Goal: Task Accomplishment & Management: Use online tool/utility

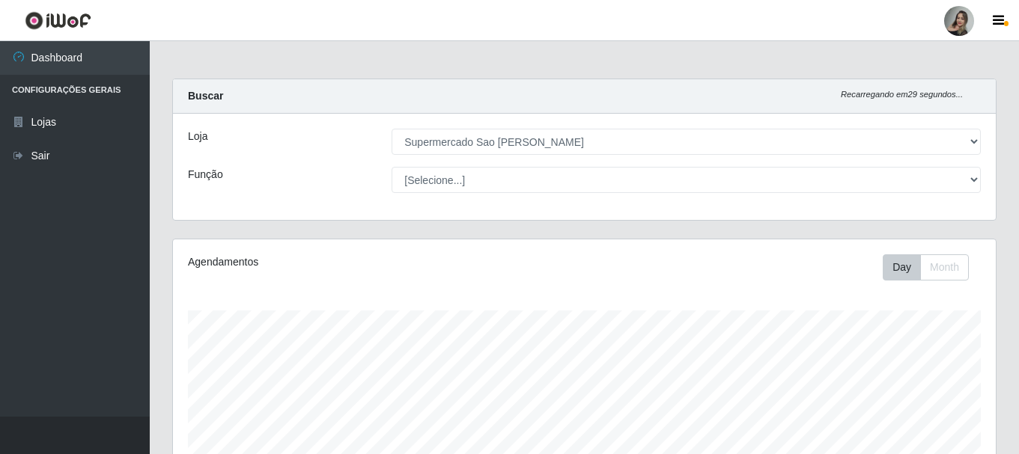
select select "383"
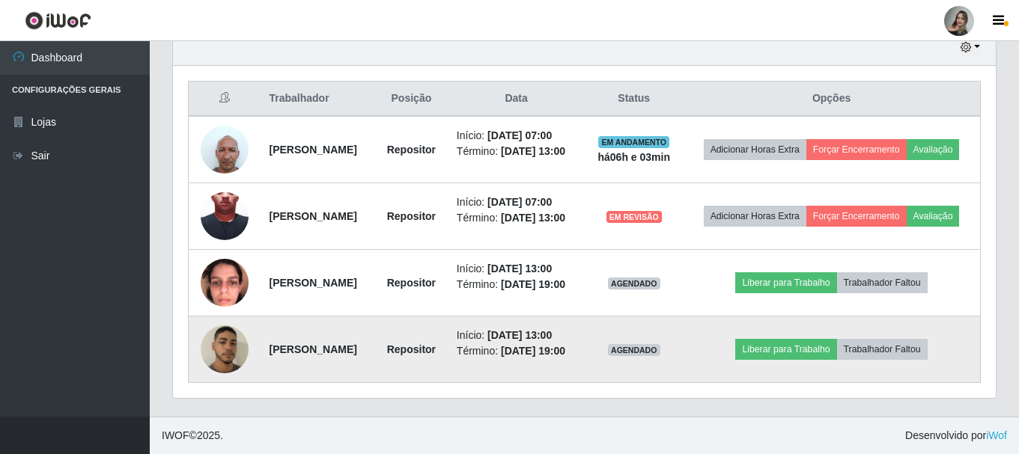
scroll to position [311, 822]
click at [785, 339] on button "Liberar para Trabalho" at bounding box center [785, 349] width 101 height 21
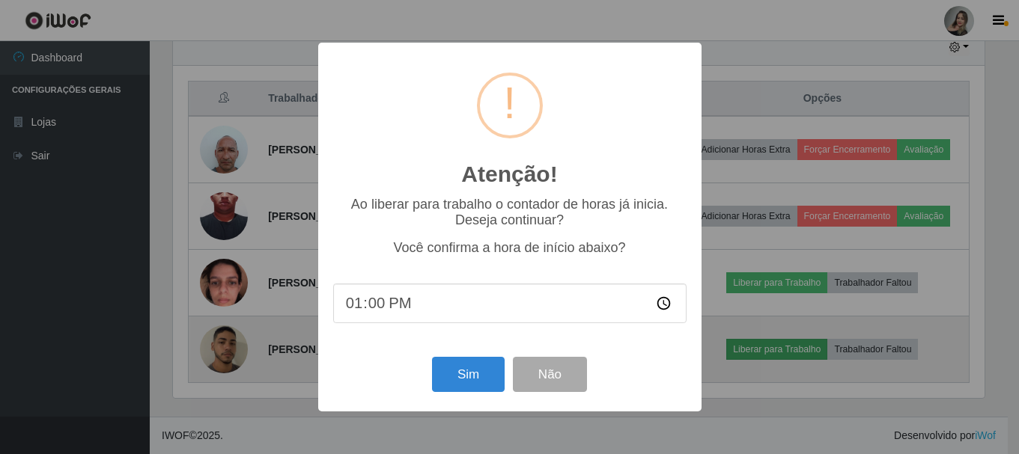
scroll to position [311, 815]
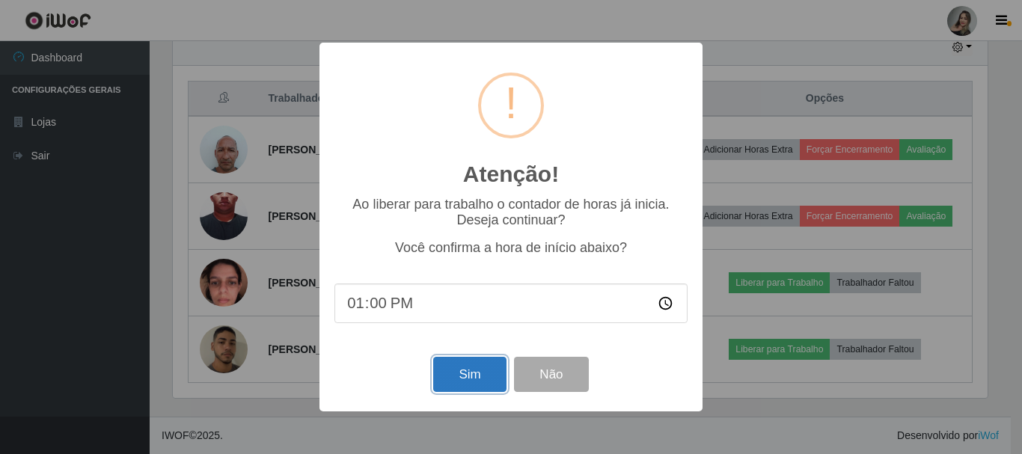
click at [483, 386] on button "Sim" at bounding box center [469, 374] width 73 height 35
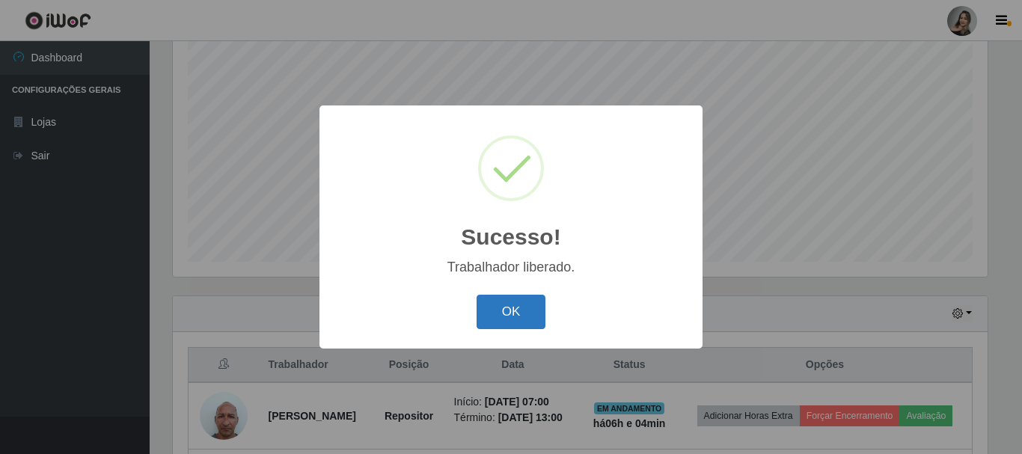
click at [516, 307] on button "OK" at bounding box center [512, 312] width 70 height 35
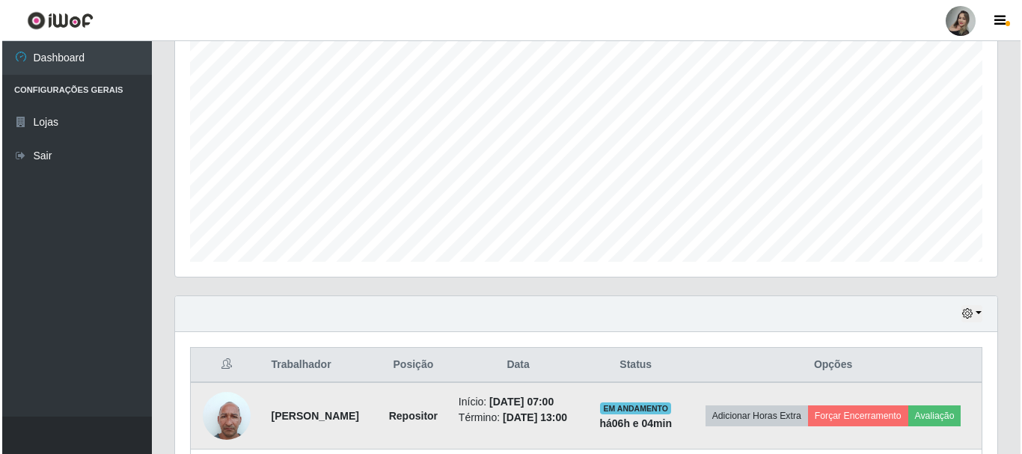
scroll to position [498, 0]
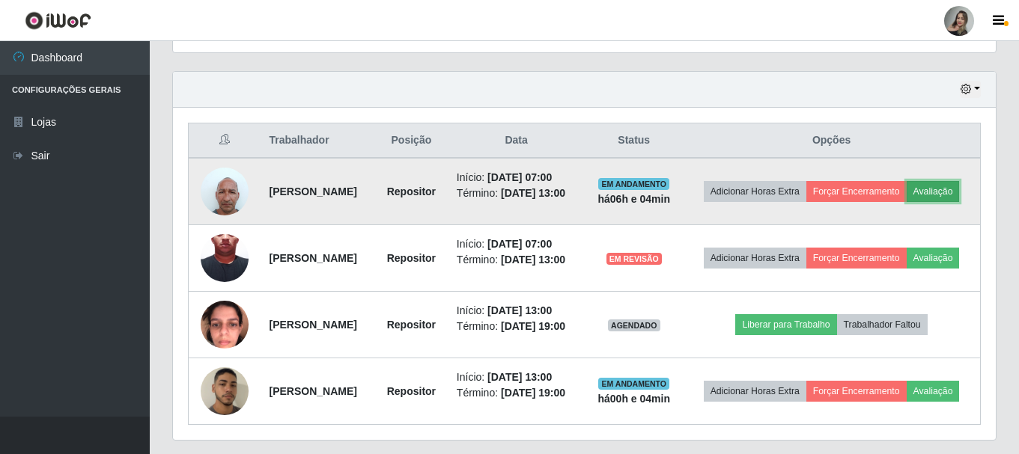
click at [906, 202] on button "Avaliação" at bounding box center [932, 191] width 53 height 21
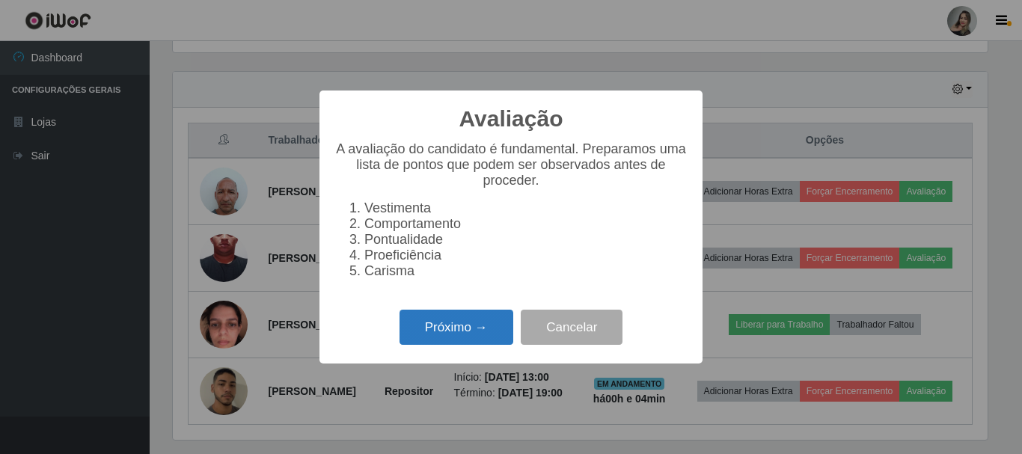
click at [474, 345] on button "Próximo →" at bounding box center [457, 327] width 114 height 35
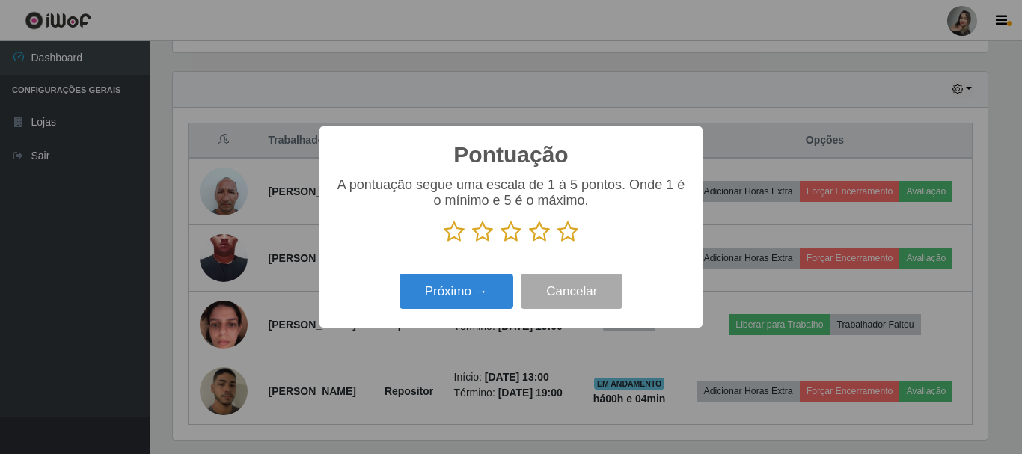
click at [485, 236] on icon at bounding box center [482, 232] width 21 height 22
click at [472, 243] on input "radio" at bounding box center [472, 243] width 0 height 0
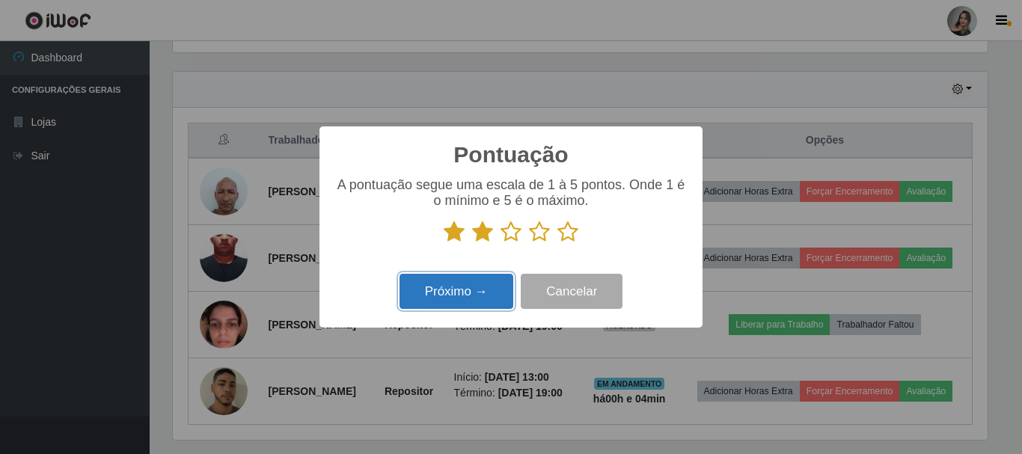
click at [454, 294] on button "Próximo →" at bounding box center [457, 291] width 114 height 35
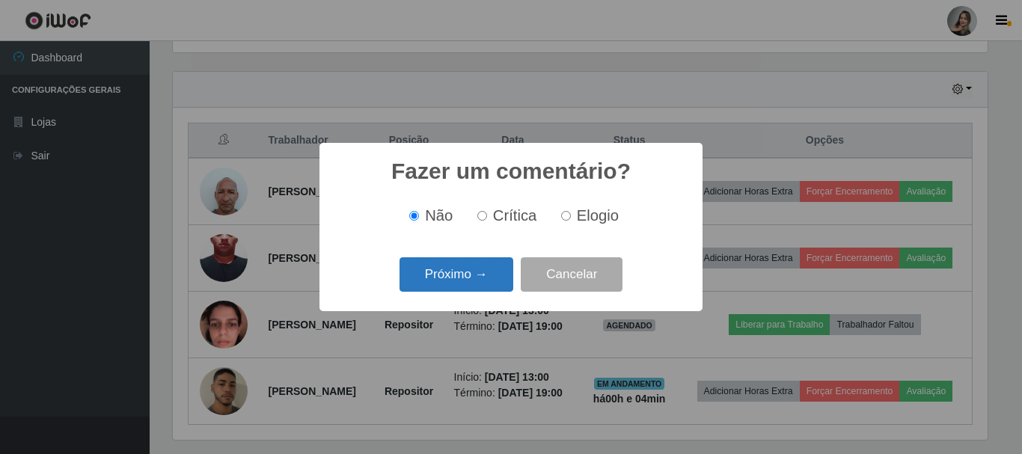
click at [504, 274] on button "Próximo →" at bounding box center [457, 274] width 114 height 35
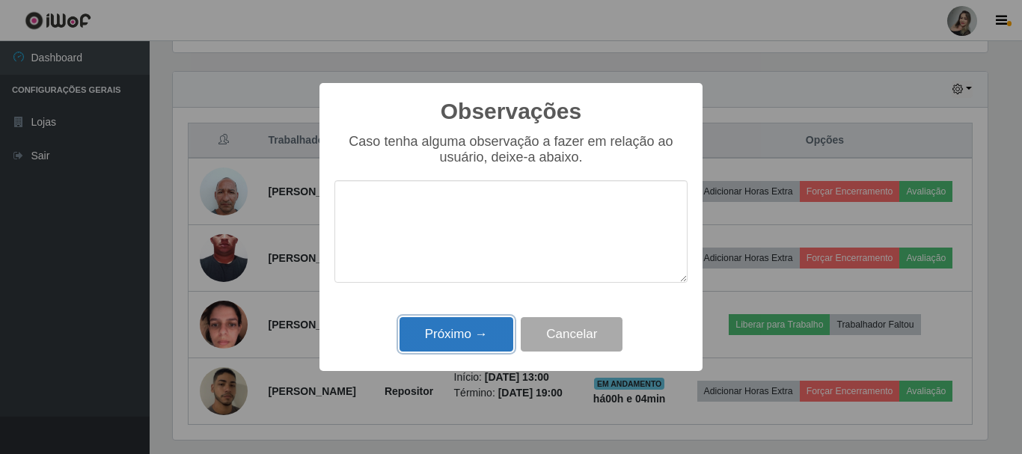
click at [474, 338] on button "Próximo →" at bounding box center [457, 334] width 114 height 35
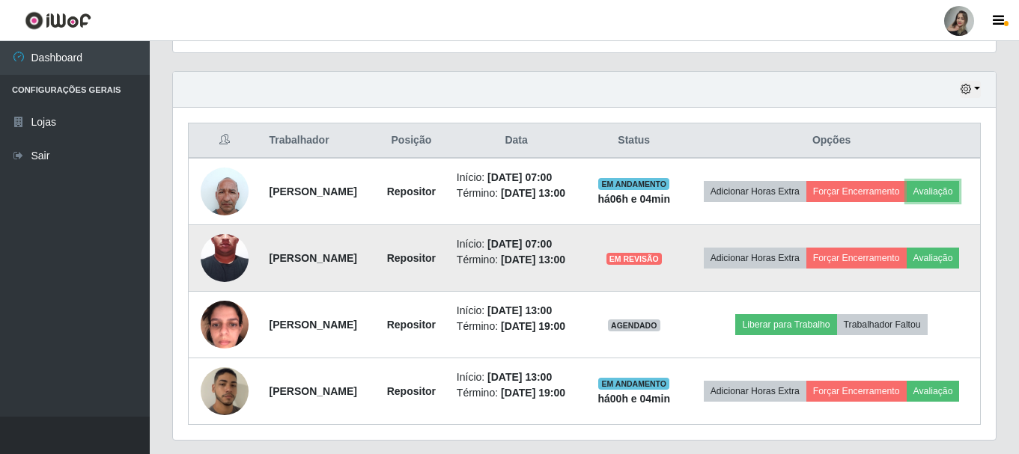
scroll to position [584, 0]
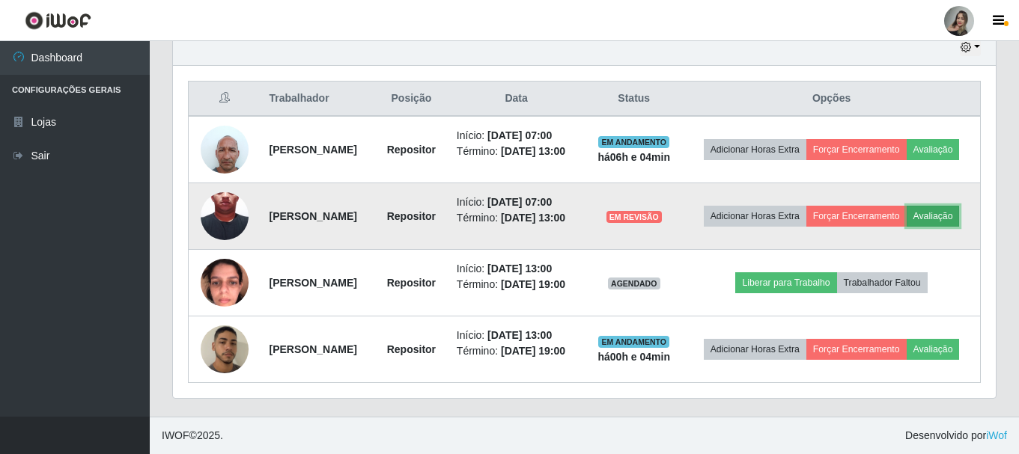
click at [906, 206] on button "Avaliação" at bounding box center [932, 216] width 53 height 21
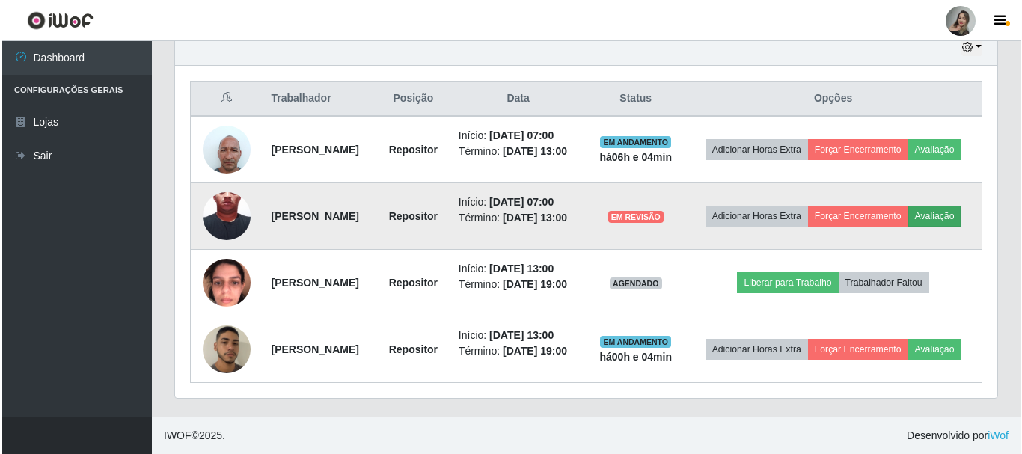
scroll to position [311, 815]
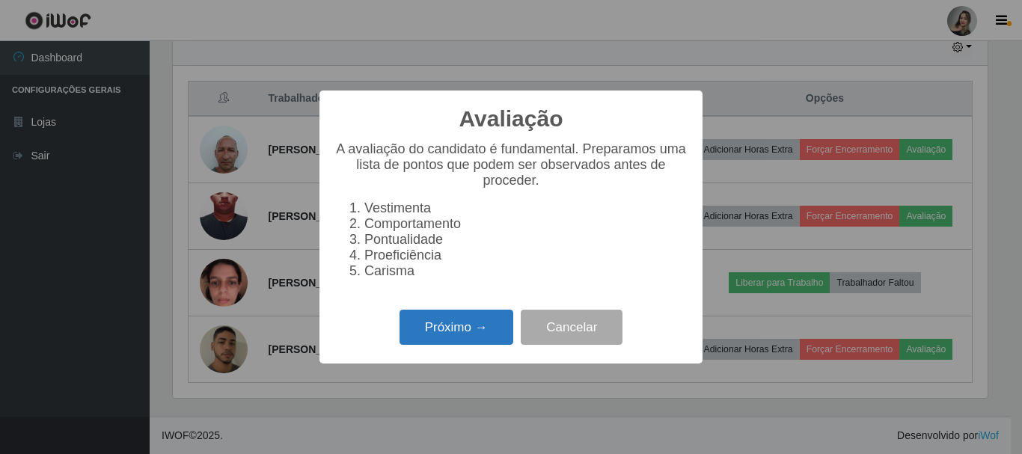
click at [462, 335] on button "Próximo →" at bounding box center [457, 327] width 114 height 35
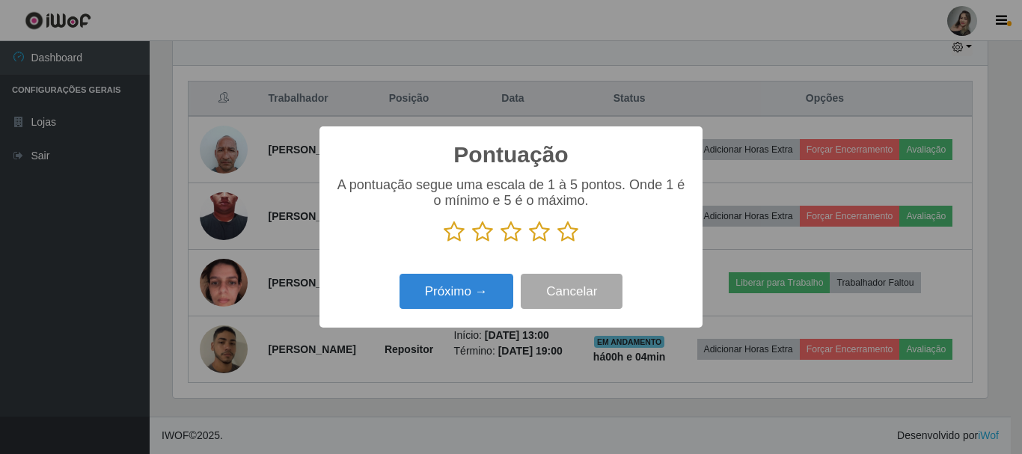
click at [479, 243] on icon at bounding box center [482, 232] width 21 height 22
click at [472, 243] on input "radio" at bounding box center [472, 243] width 0 height 0
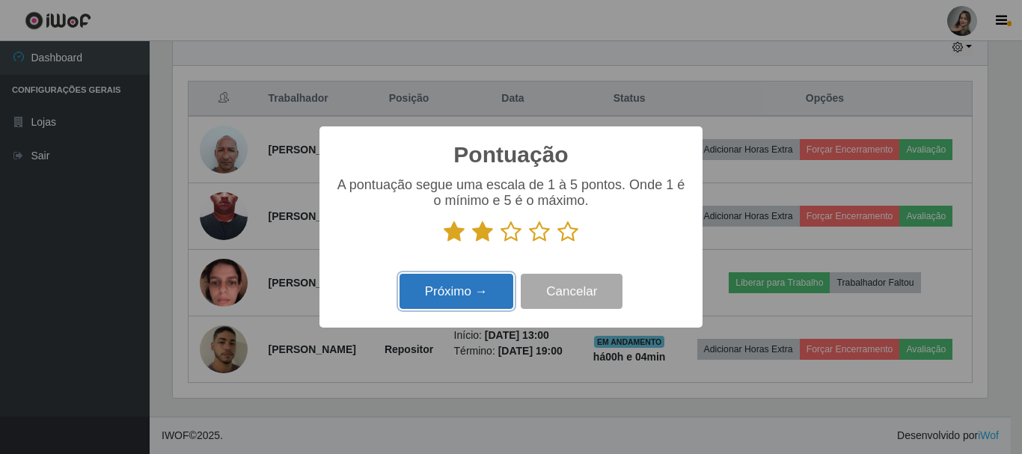
click at [489, 295] on button "Próximo →" at bounding box center [457, 291] width 114 height 35
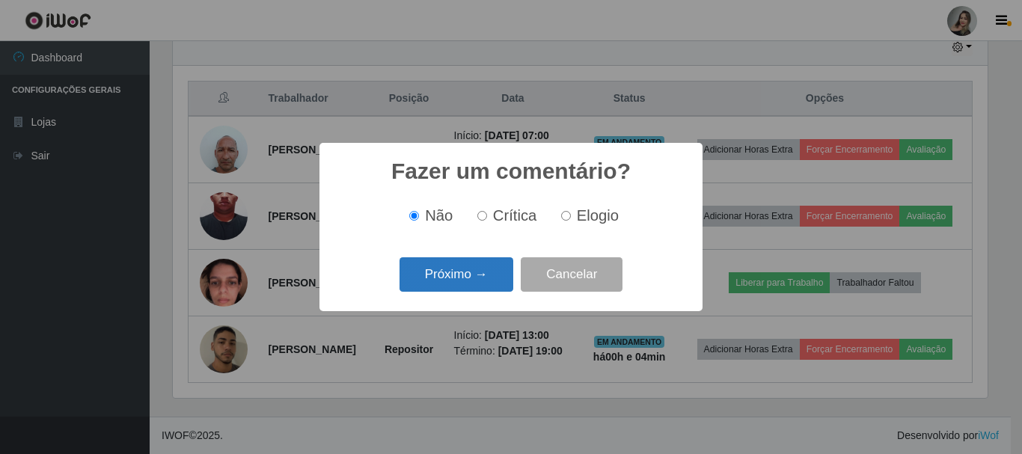
click at [482, 286] on button "Próximo →" at bounding box center [457, 274] width 114 height 35
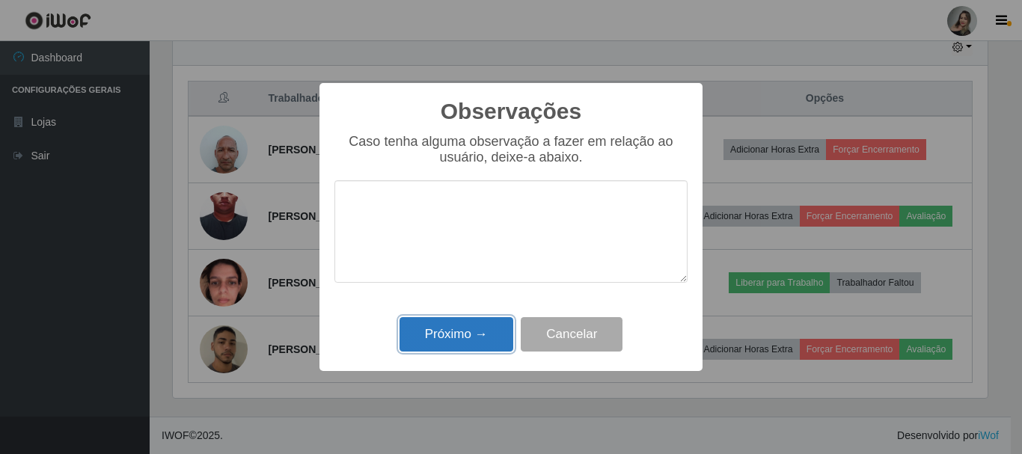
click at [469, 333] on button "Próximo →" at bounding box center [457, 334] width 114 height 35
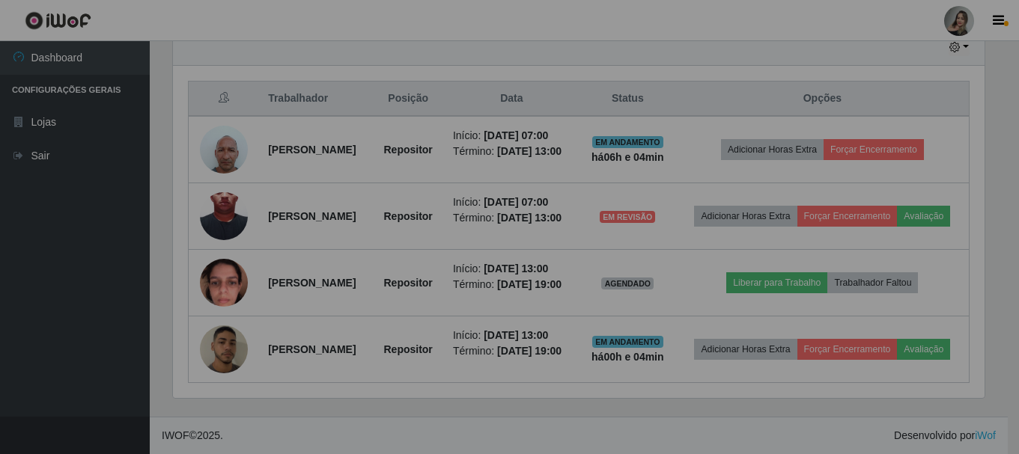
scroll to position [311, 822]
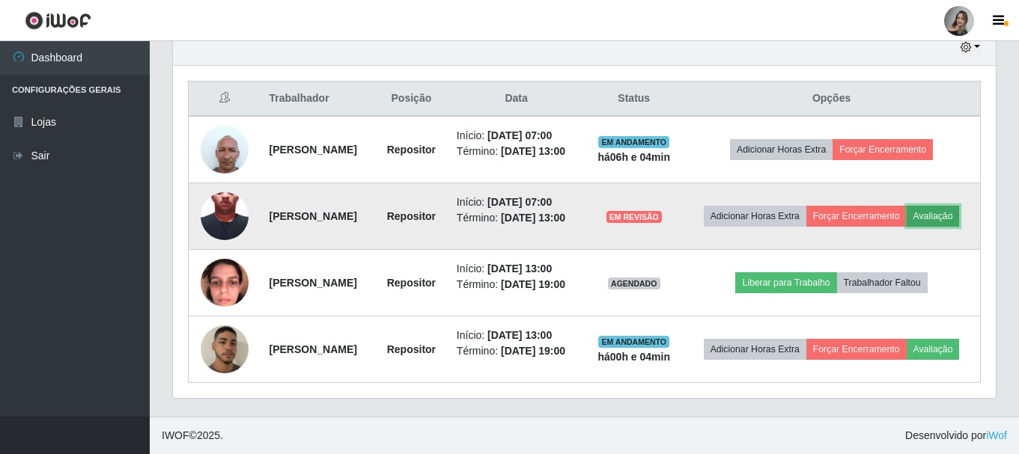
click at [906, 206] on button "Avaliação" at bounding box center [932, 216] width 53 height 21
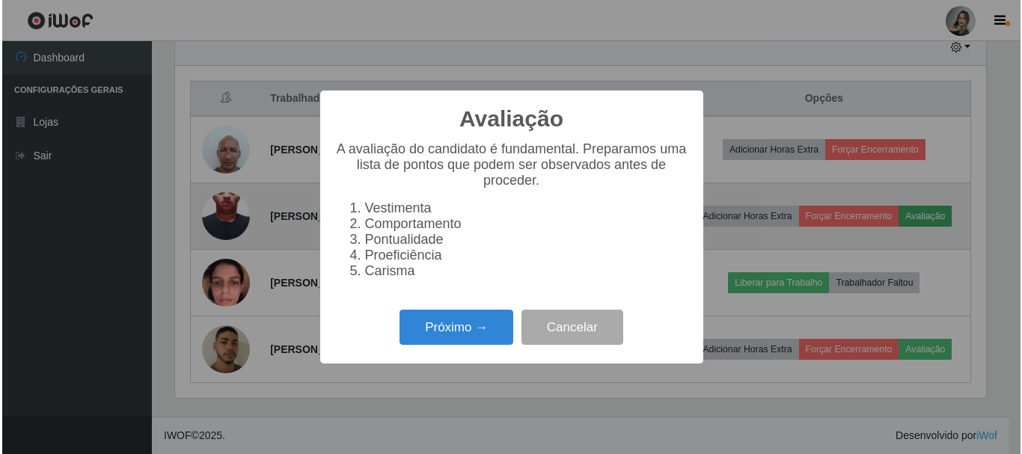
scroll to position [311, 815]
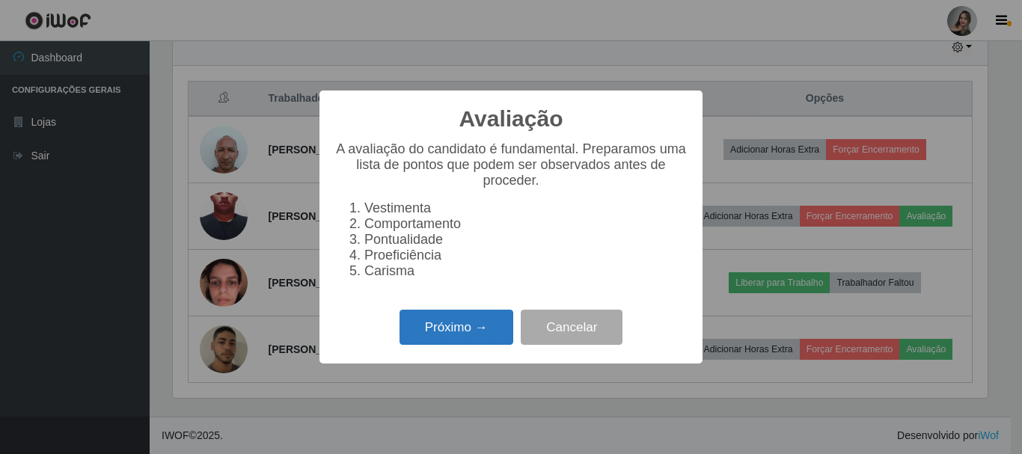
click at [436, 335] on button "Próximo →" at bounding box center [457, 327] width 114 height 35
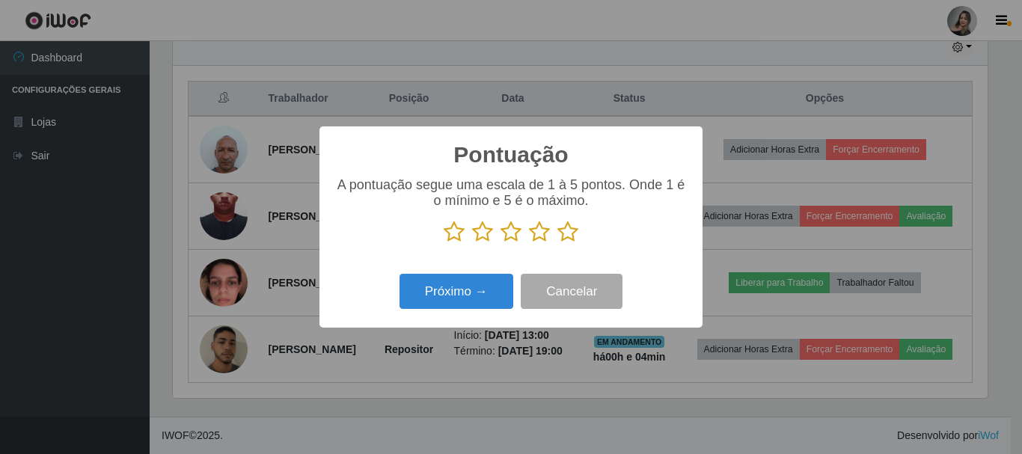
click at [483, 239] on icon at bounding box center [482, 232] width 21 height 22
click at [472, 243] on input "radio" at bounding box center [472, 243] width 0 height 0
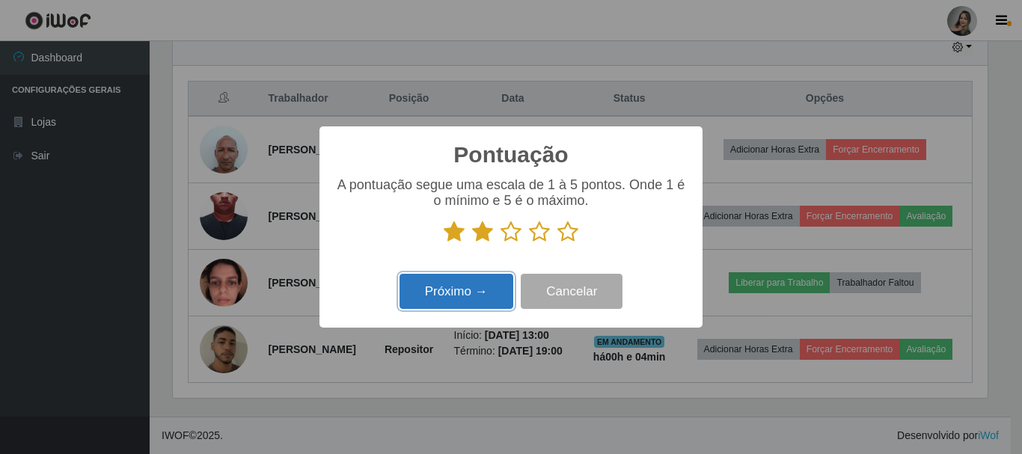
click at [483, 293] on button "Próximo →" at bounding box center [457, 291] width 114 height 35
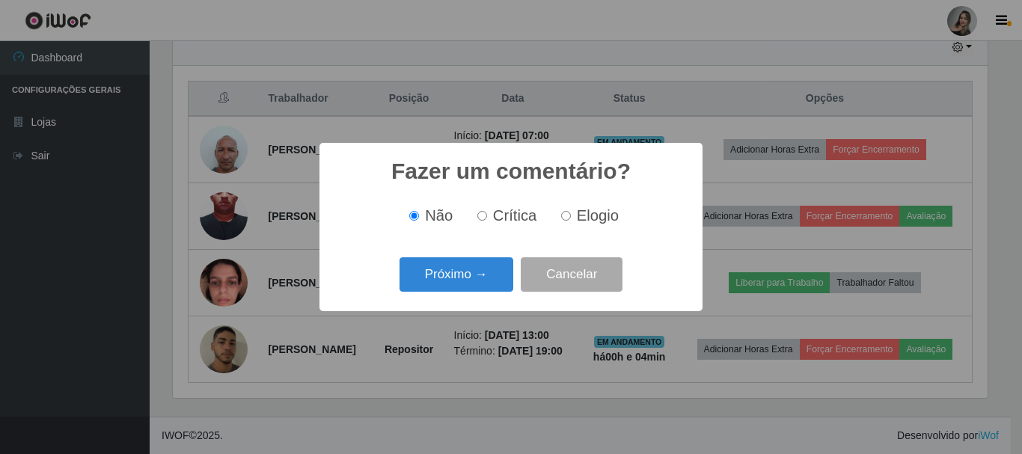
scroll to position [0, 0]
click at [442, 278] on button "Próximo →" at bounding box center [457, 274] width 114 height 35
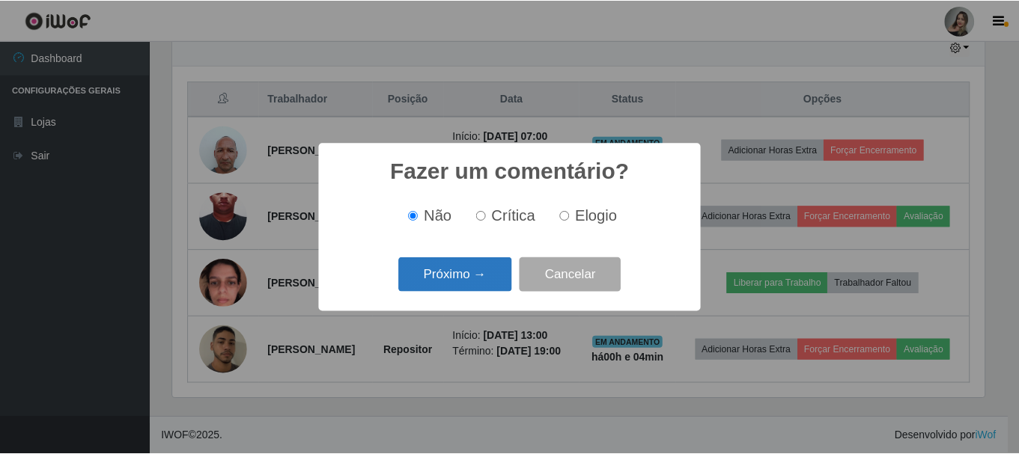
scroll to position [748048, 747543]
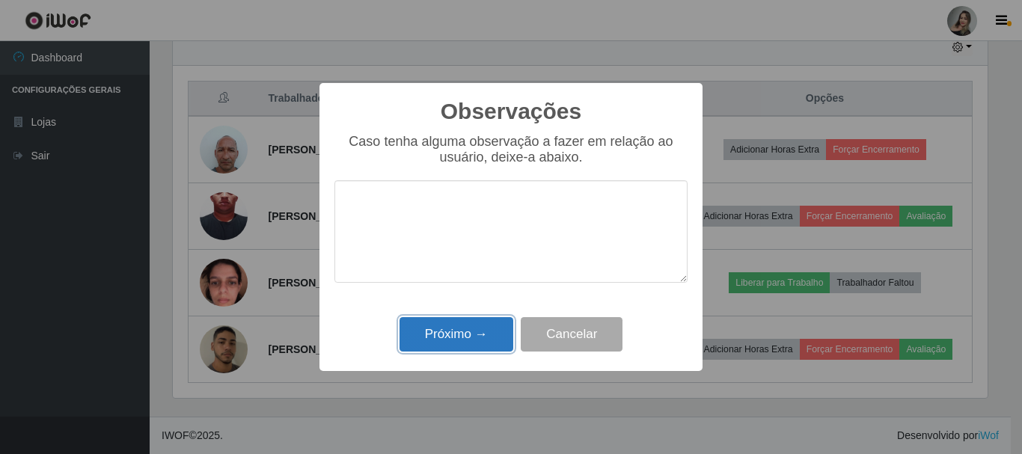
click at [429, 332] on button "Próximo →" at bounding box center [457, 334] width 114 height 35
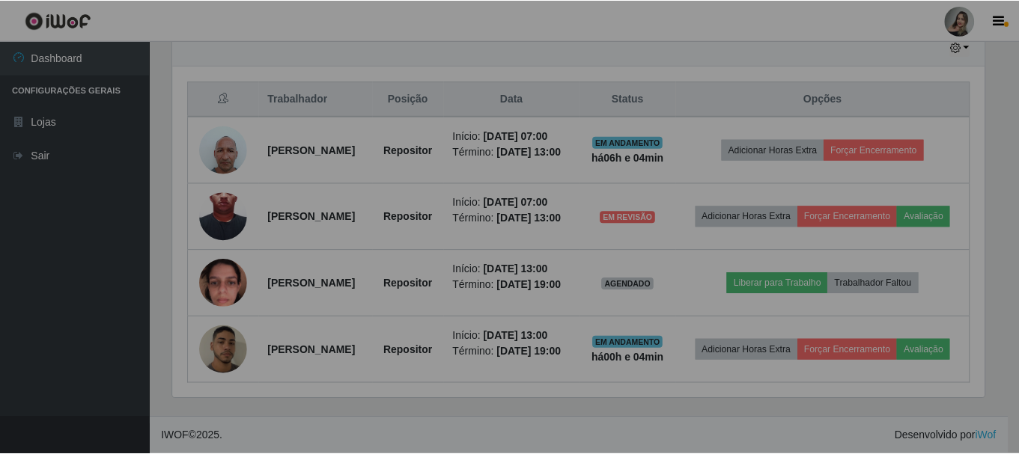
scroll to position [748048, 747536]
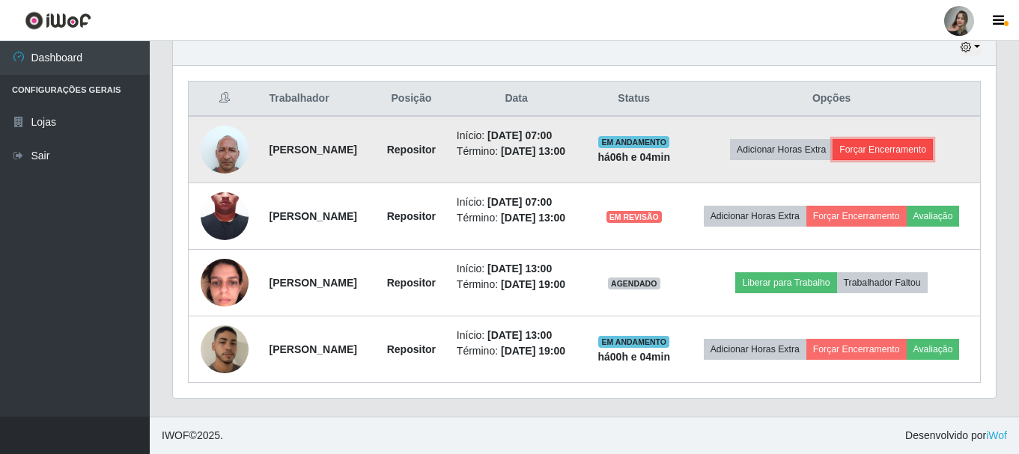
click at [879, 139] on button "Forçar Encerramento" at bounding box center [882, 149] width 100 height 21
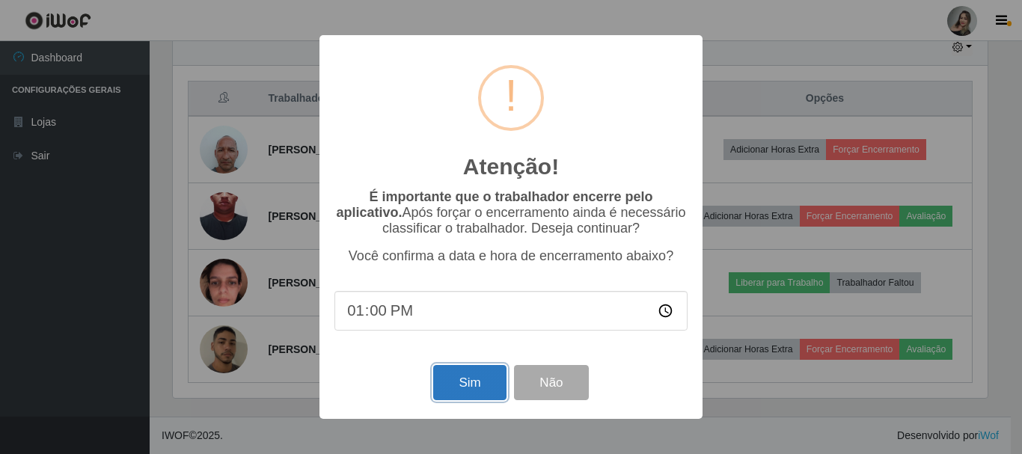
click at [468, 385] on button "Sim" at bounding box center [469, 382] width 73 height 35
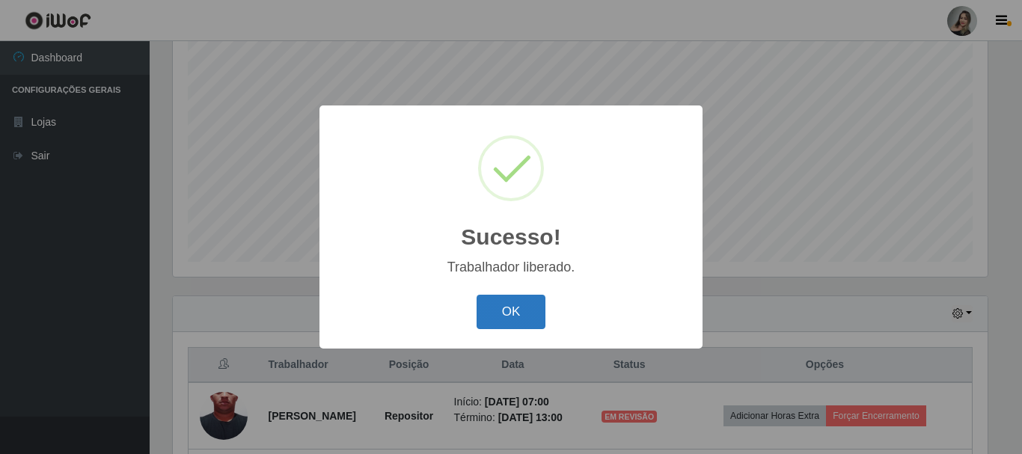
click at [511, 319] on button "OK" at bounding box center [512, 312] width 70 height 35
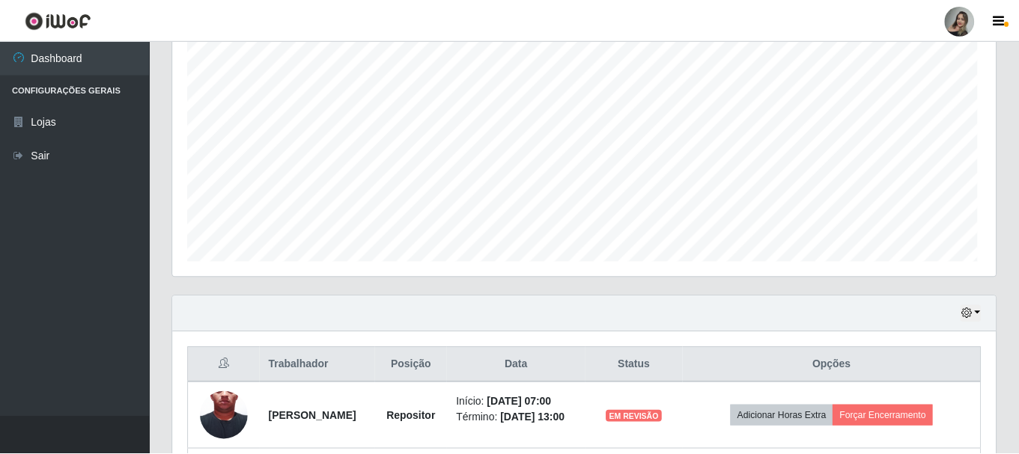
scroll to position [748048, 747536]
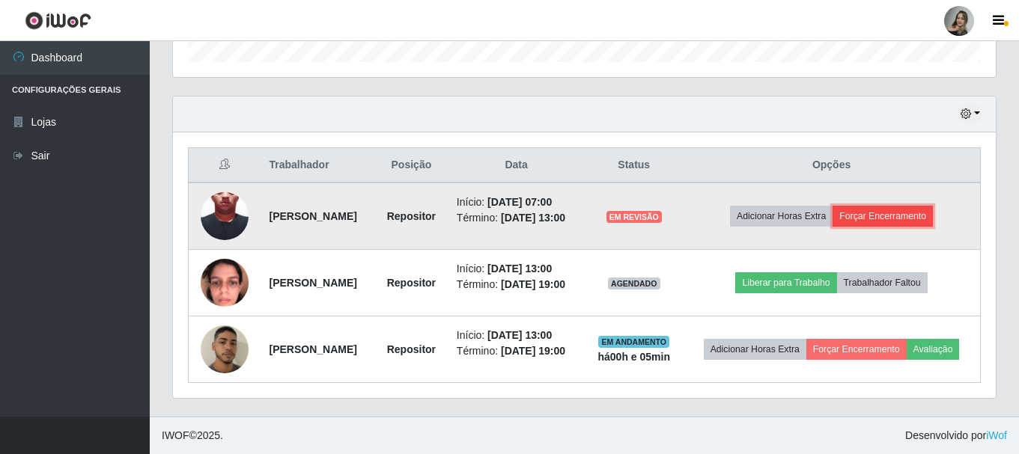
click at [876, 206] on button "Forçar Encerramento" at bounding box center [882, 216] width 100 height 21
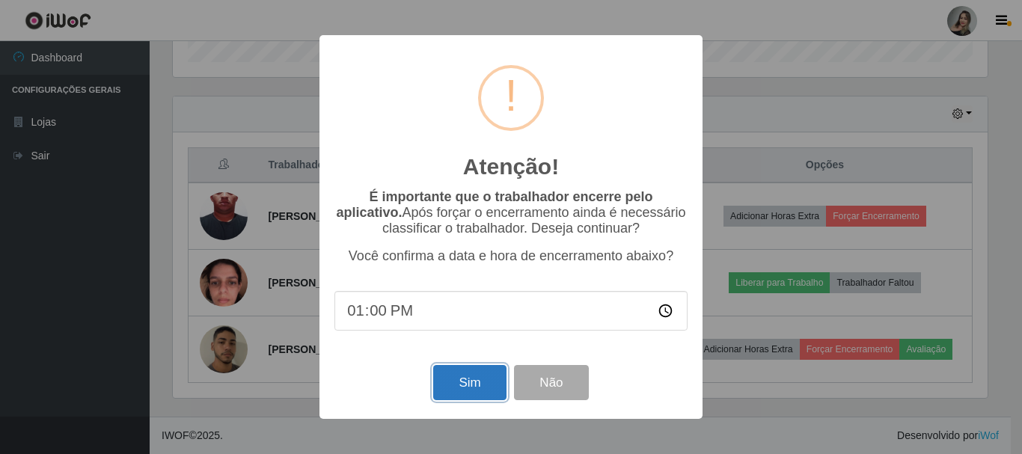
click at [464, 385] on button "Sim" at bounding box center [469, 382] width 73 height 35
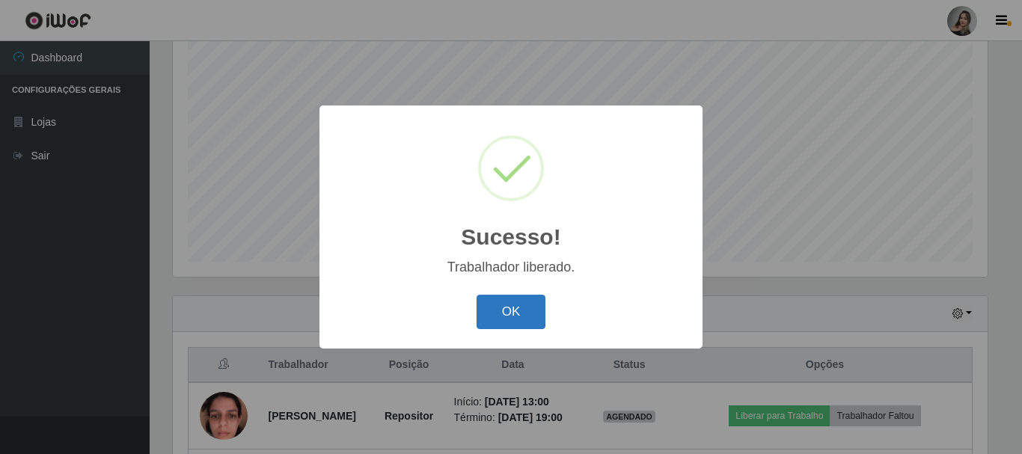
click at [525, 308] on button "OK" at bounding box center [512, 312] width 70 height 35
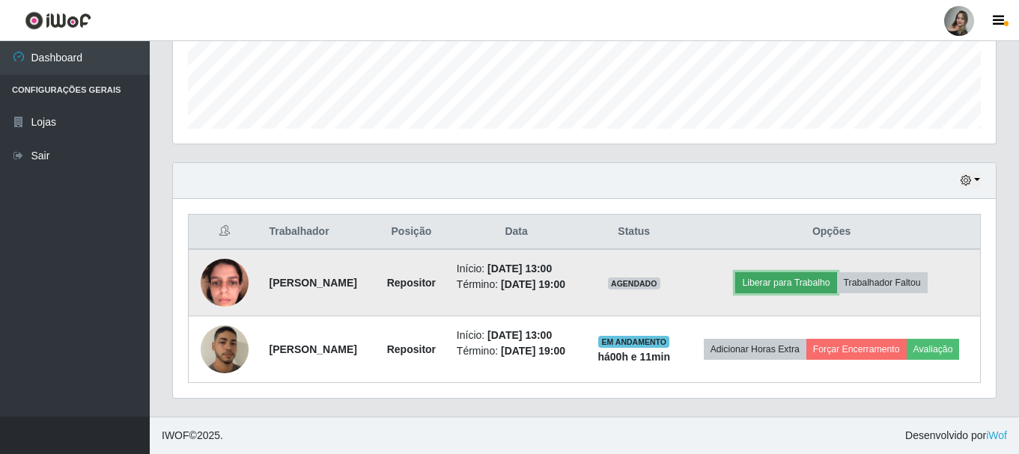
click at [802, 272] on button "Liberar para Trabalho" at bounding box center [785, 282] width 101 height 21
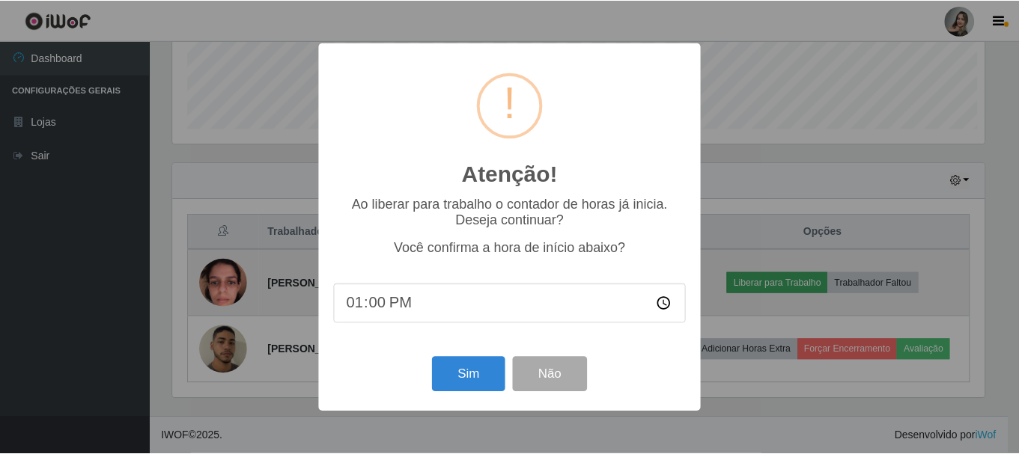
scroll to position [311, 815]
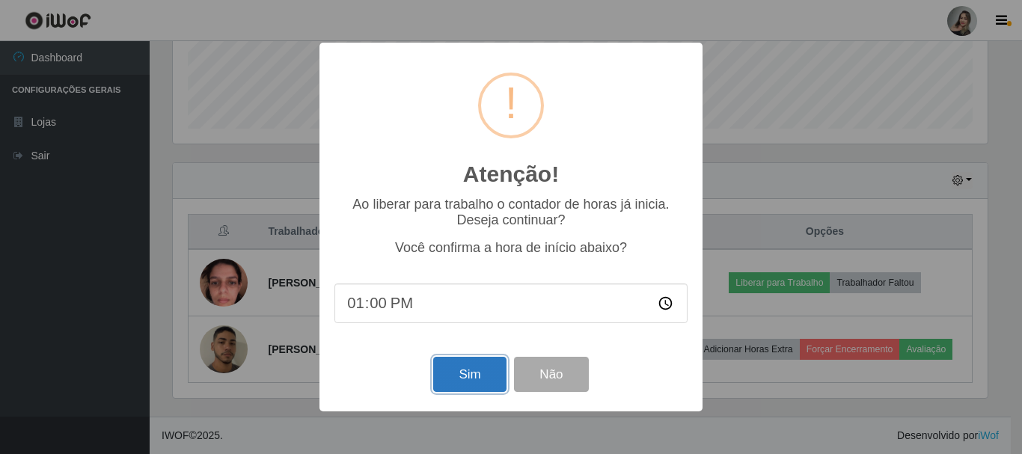
click at [450, 369] on button "Sim" at bounding box center [469, 374] width 73 height 35
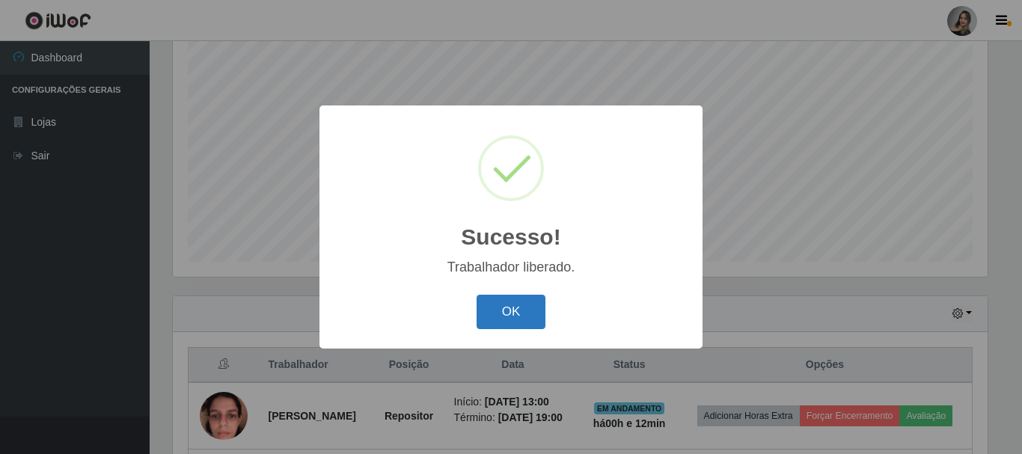
click at [534, 311] on button "OK" at bounding box center [512, 312] width 70 height 35
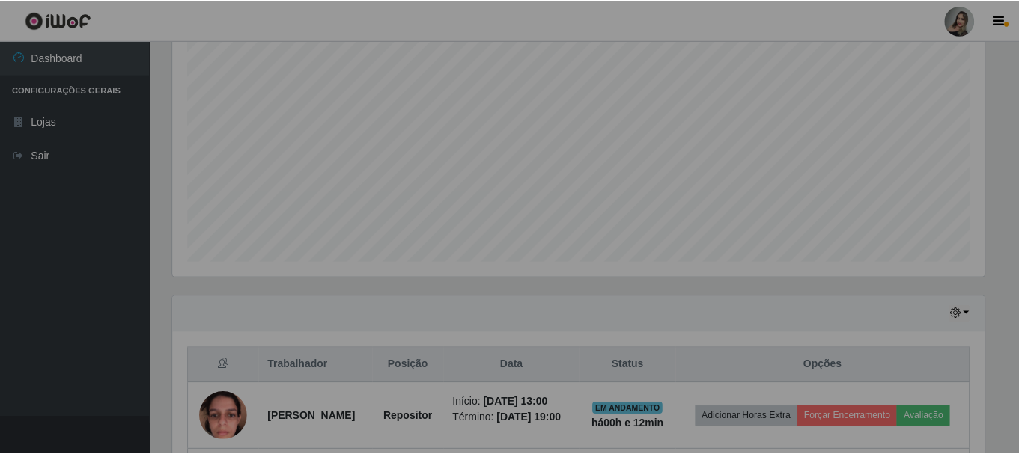
scroll to position [311, 822]
